Goal: Task Accomplishment & Management: Complete application form

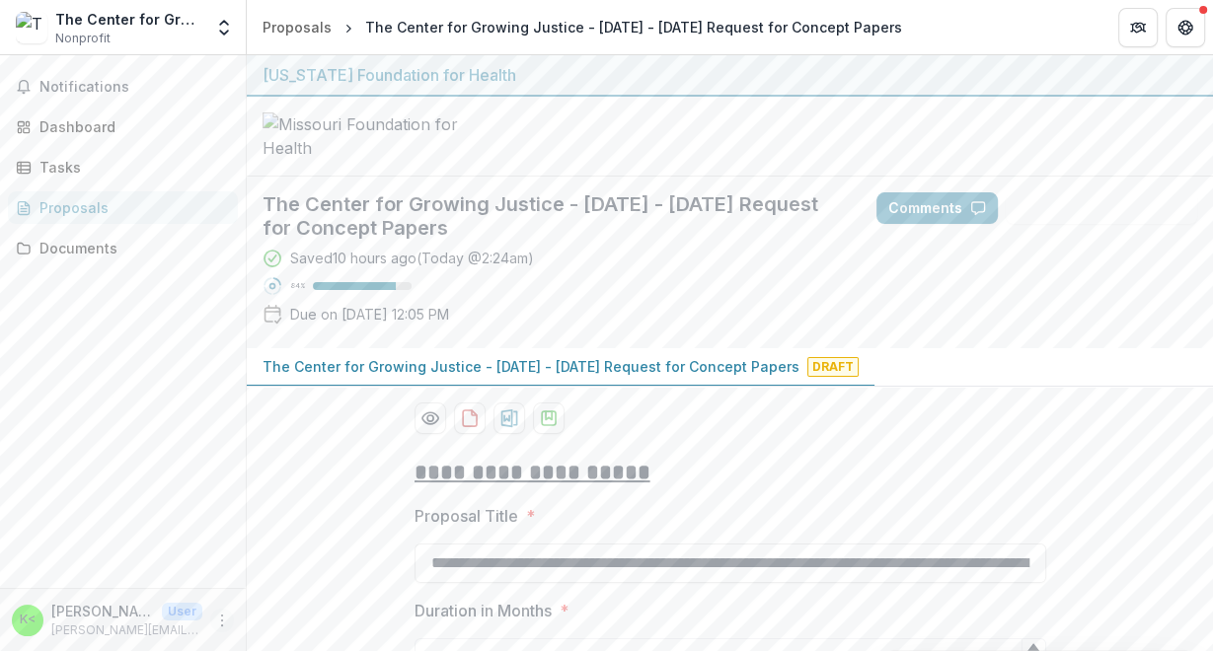
click at [223, 620] on icon "More" at bounding box center [222, 621] width 16 height 16
click at [305, 620] on button "Logout" at bounding box center [352, 611] width 211 height 33
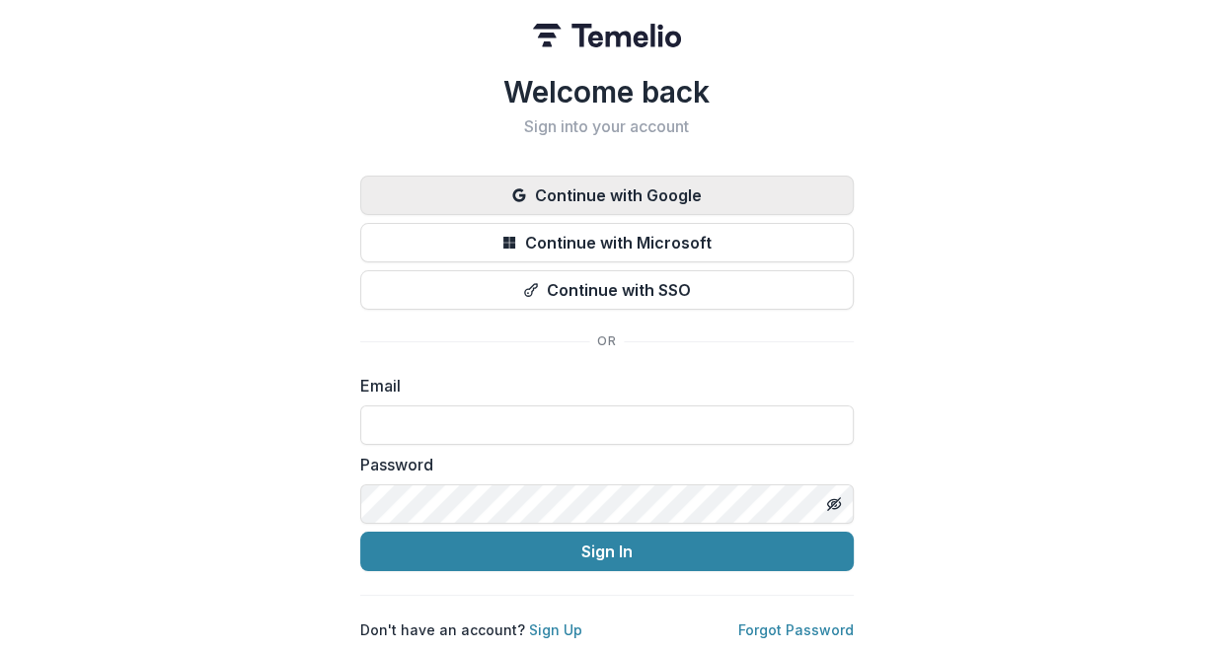
click at [580, 178] on button "Continue with Google" at bounding box center [607, 195] width 494 height 39
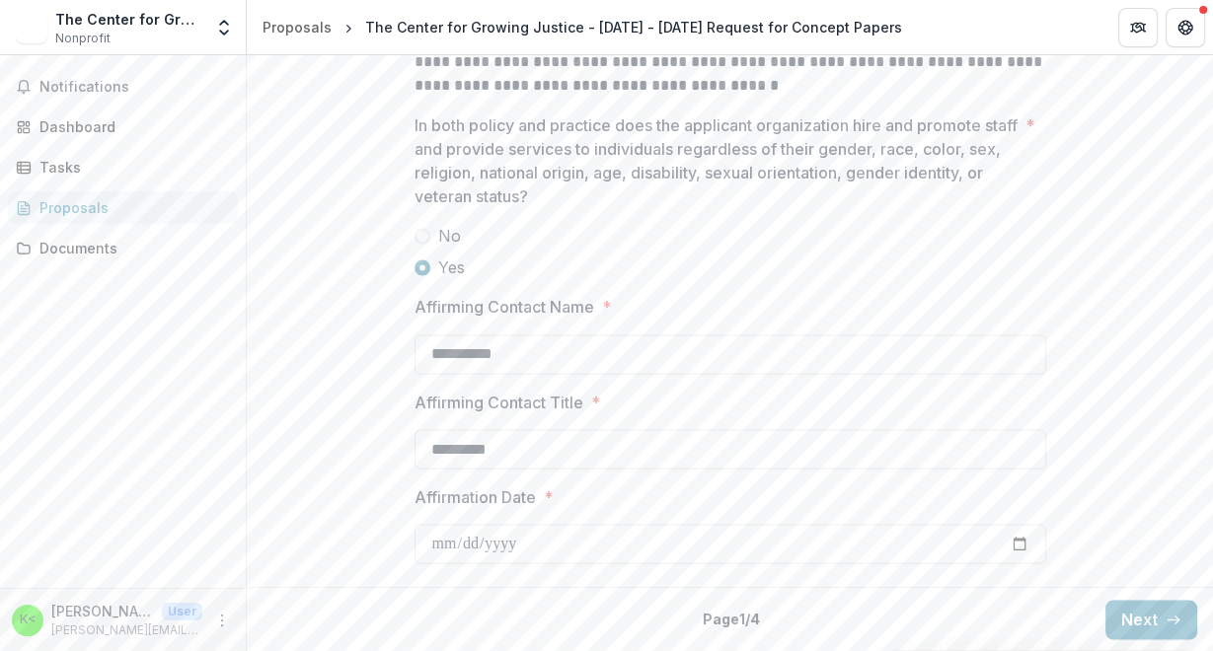
scroll to position [2840, 0]
click at [1153, 630] on button "Next" at bounding box center [1151, 619] width 92 height 39
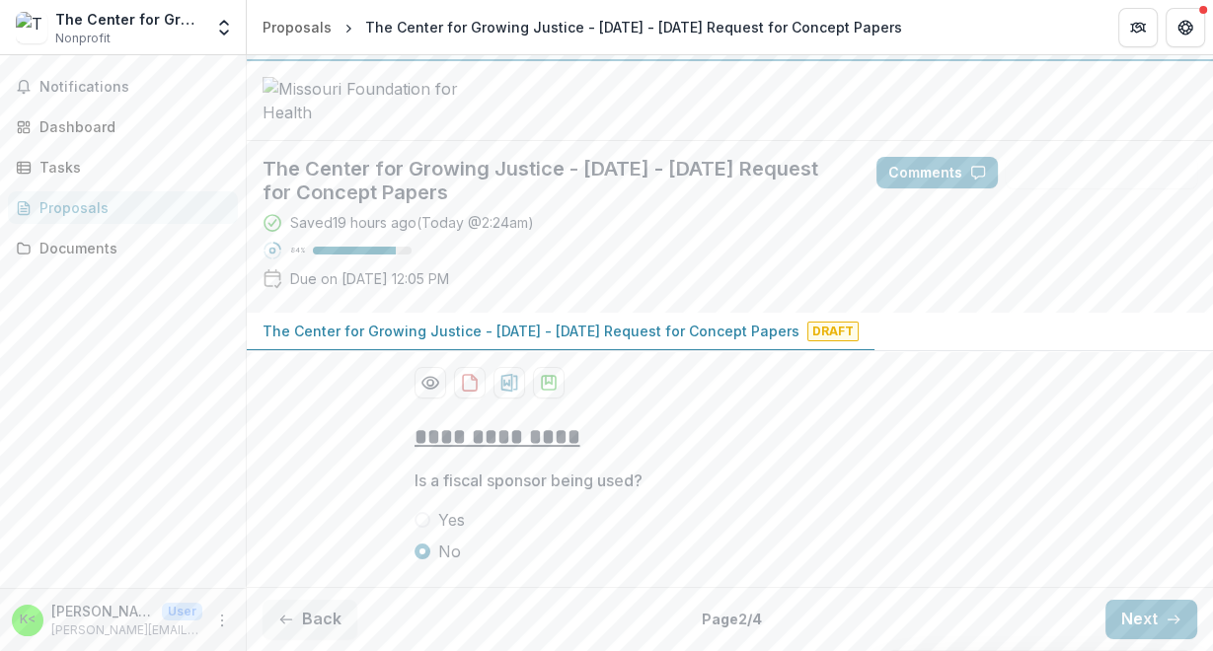
scroll to position [183, 0]
click at [1145, 624] on button "Next" at bounding box center [1151, 619] width 92 height 39
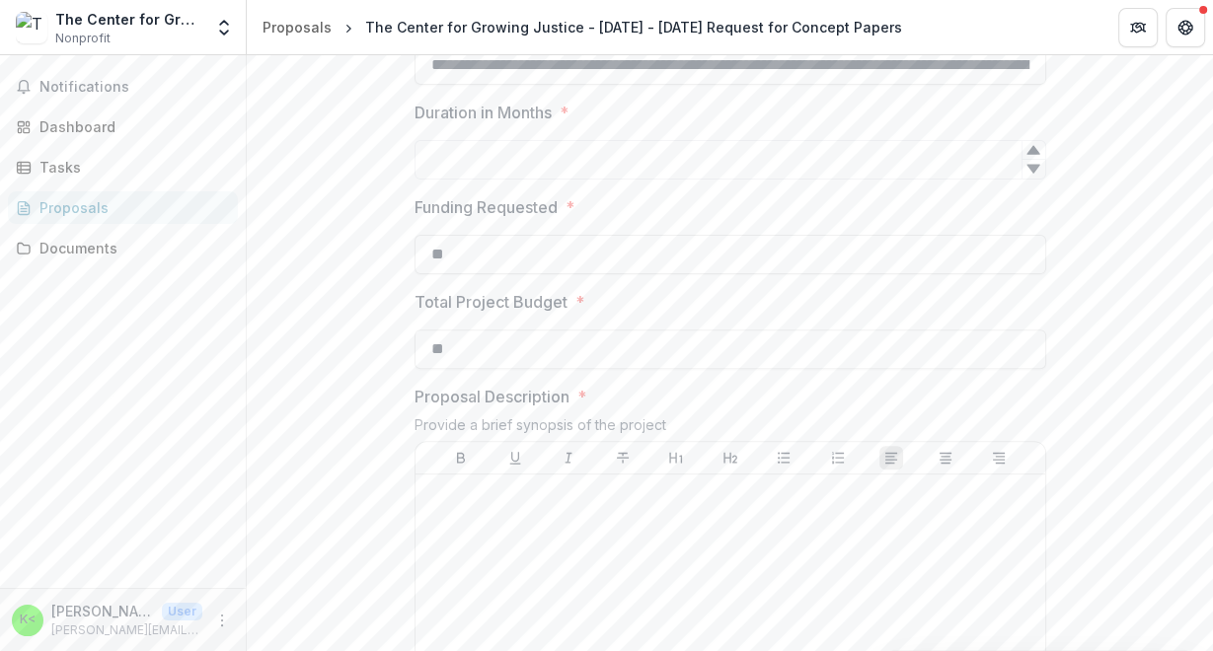
scroll to position [0, 328]
drag, startPoint x: 422, startPoint y: 215, endPoint x: 1212, endPoint y: 205, distance: 789.7
click at [1212, 209] on div "**********" at bounding box center [730, 353] width 966 height 596
click at [952, 124] on label "Duration in Months *" at bounding box center [725, 113] width 620 height 24
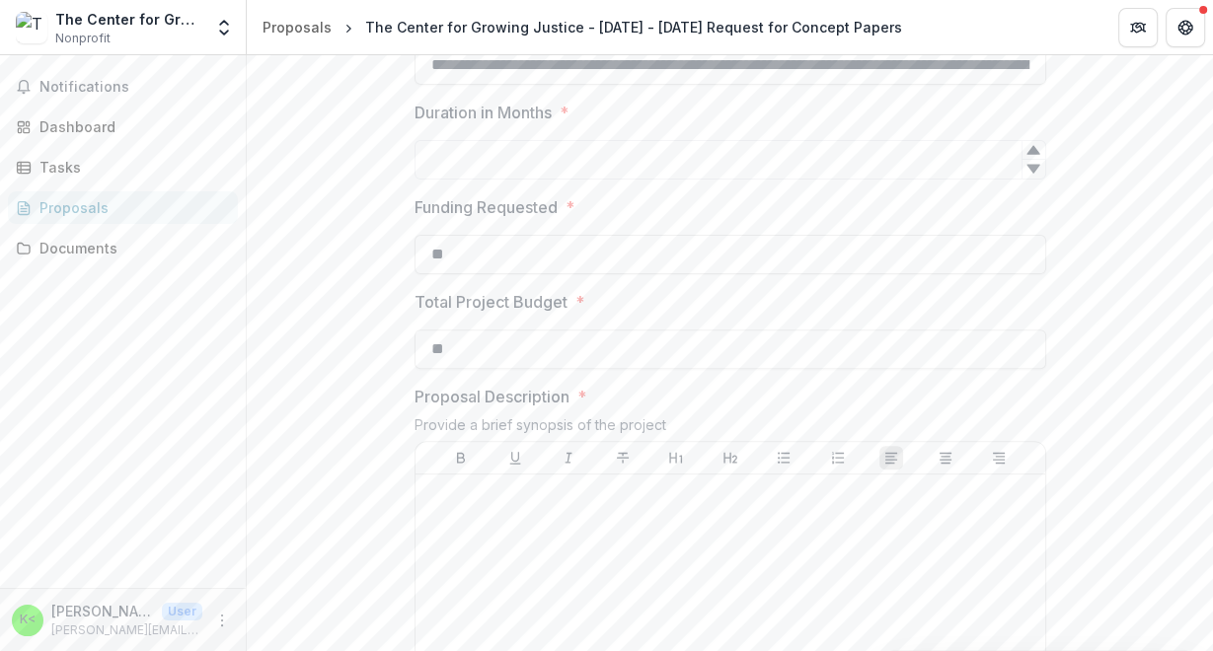
click at [952, 180] on input "Duration in Months *" at bounding box center [731, 159] width 632 height 39
click at [885, 85] on input "**********" at bounding box center [731, 64] width 632 height 39
drag, startPoint x: 882, startPoint y: 207, endPoint x: 306, endPoint y: 311, distance: 585.7
click at [71, 336] on main "**********" at bounding box center [606, 353] width 1213 height 596
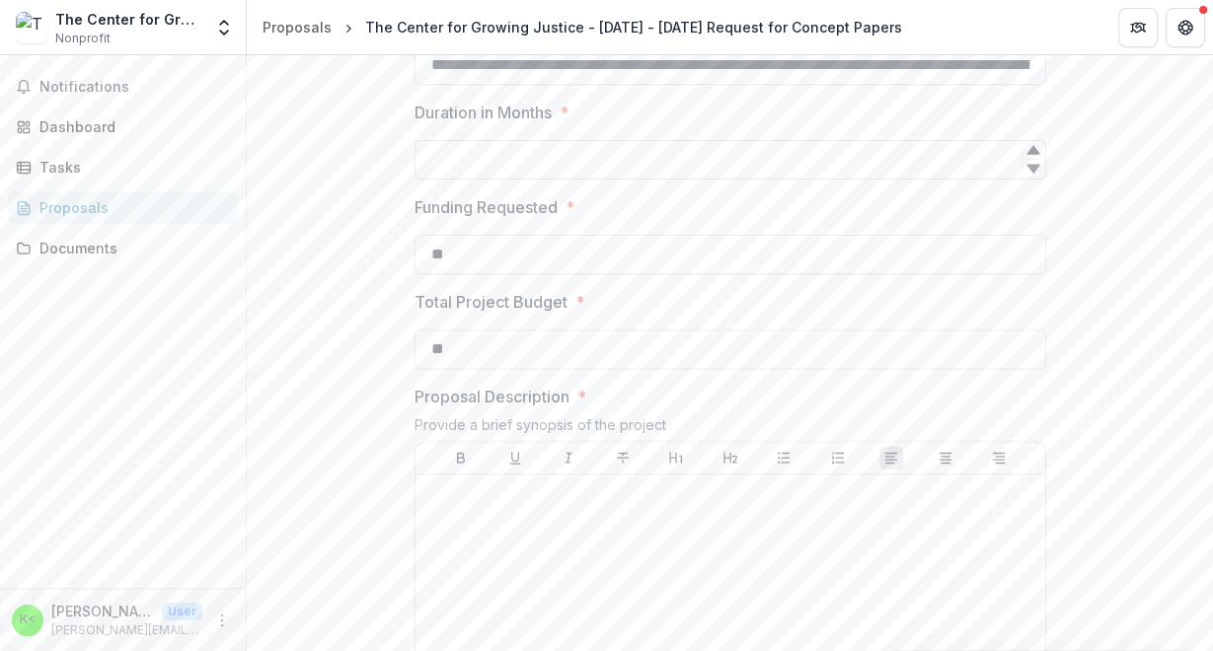
click at [721, 180] on input "Duration in Months *" at bounding box center [731, 159] width 632 height 39
